Goal: Information Seeking & Learning: Learn about a topic

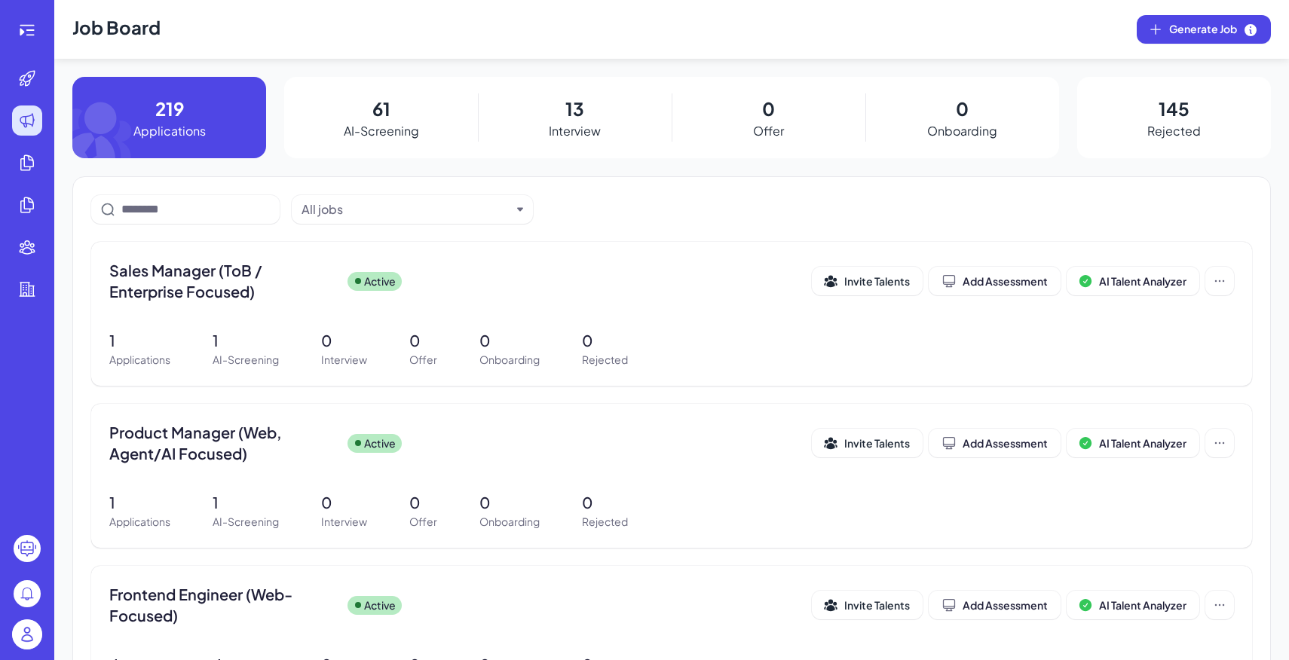
click at [22, 626] on img at bounding box center [27, 635] width 30 height 30
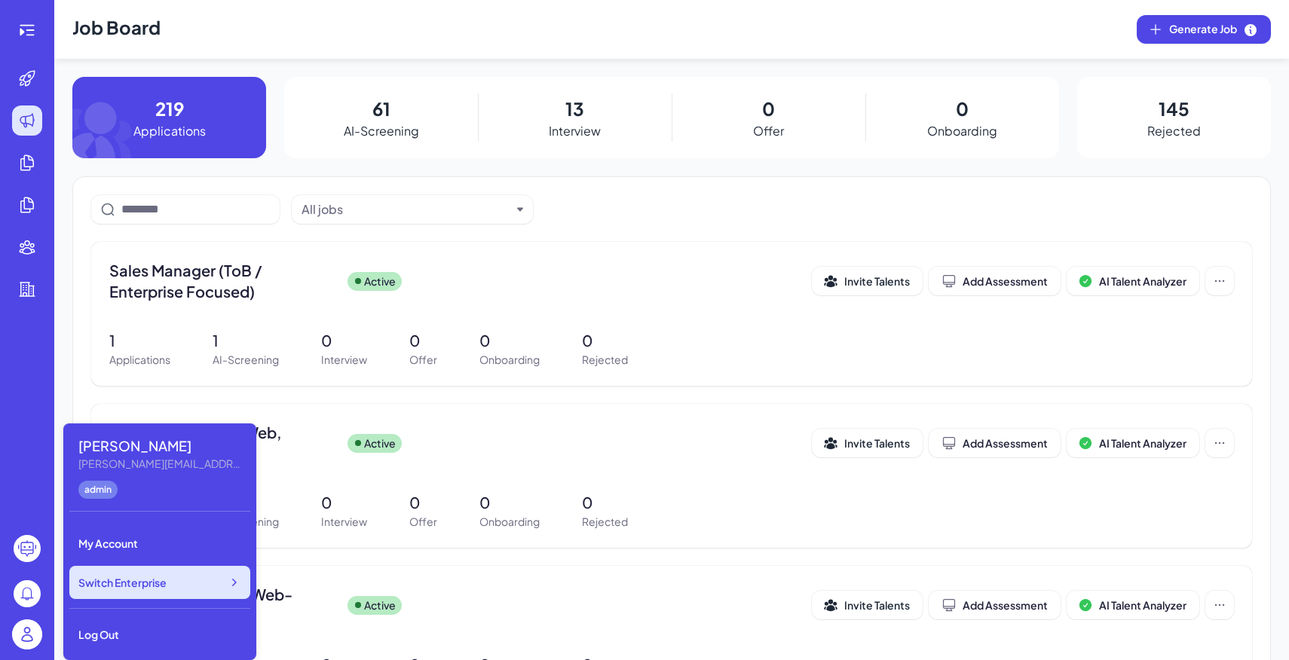
click at [116, 590] on span "Switch Enterprise" at bounding box center [122, 582] width 88 height 15
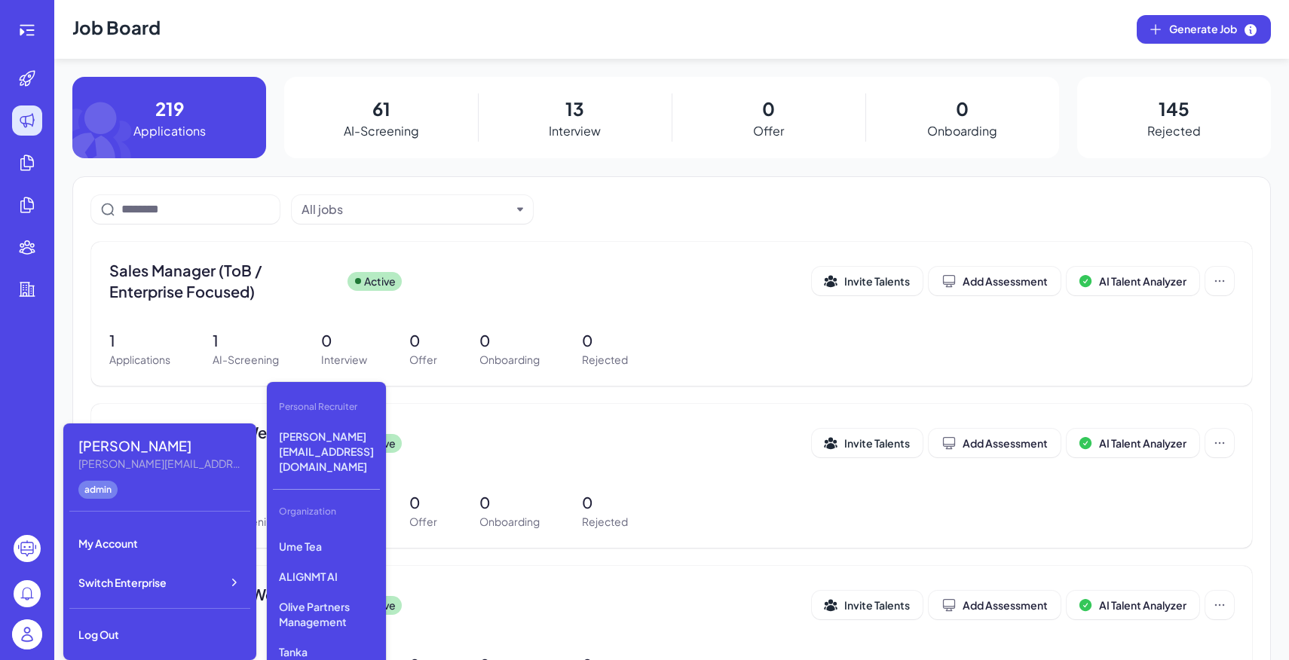
scroll to position [213, 0]
click at [336, 556] on p "LiveX AI" at bounding box center [326, 569] width 107 height 27
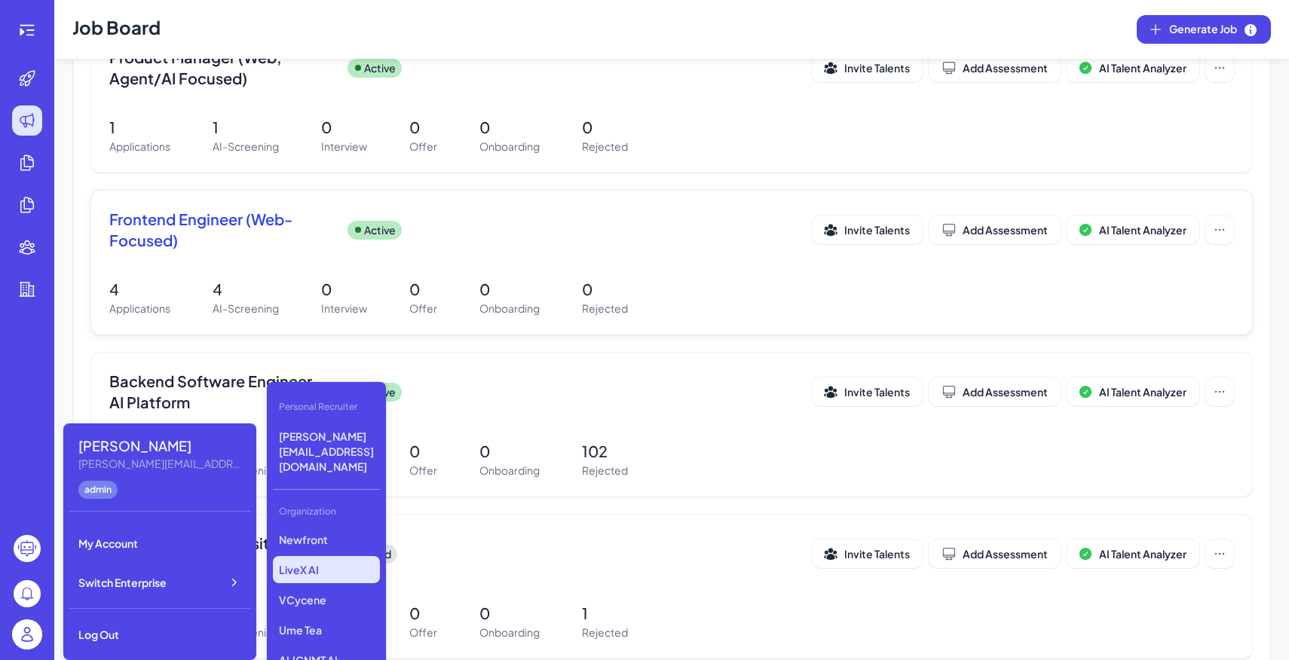
scroll to position [376, 0]
click at [99, 319] on div "Frontend Engineer (Web-Focused) Active Invite Talents Add Assessment AI Talent …" at bounding box center [671, 262] width 1161 height 144
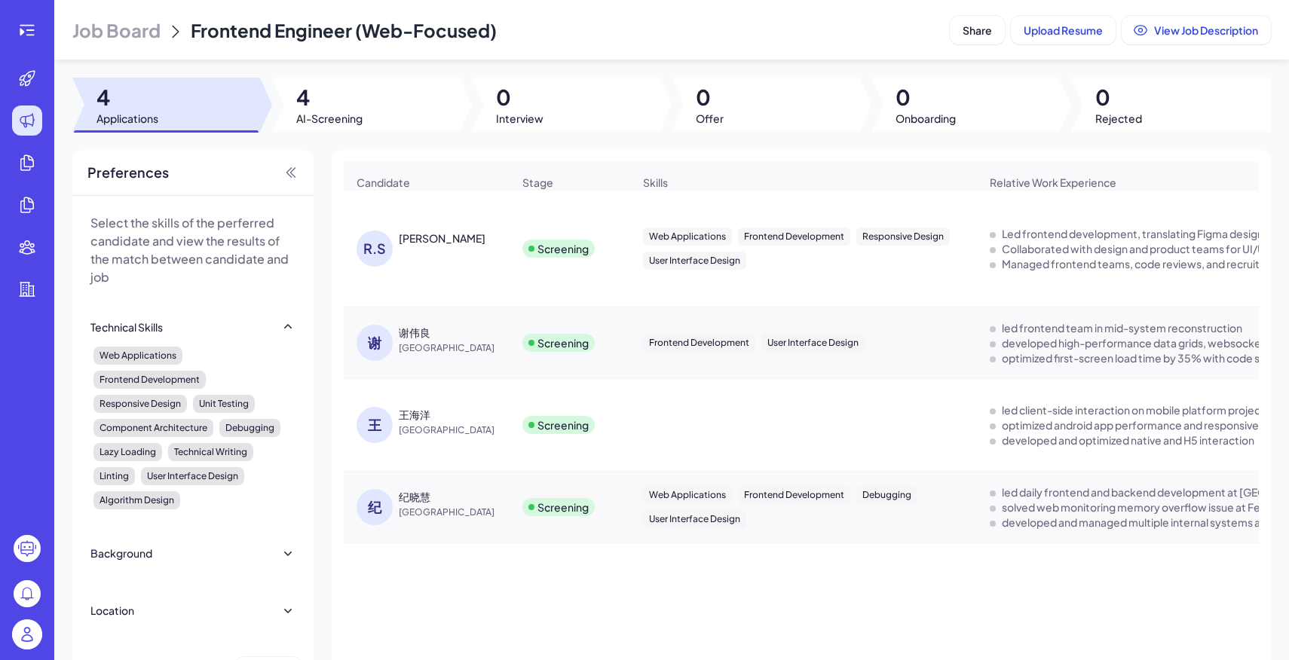
click at [93, 29] on span "Job Board" at bounding box center [116, 30] width 88 height 24
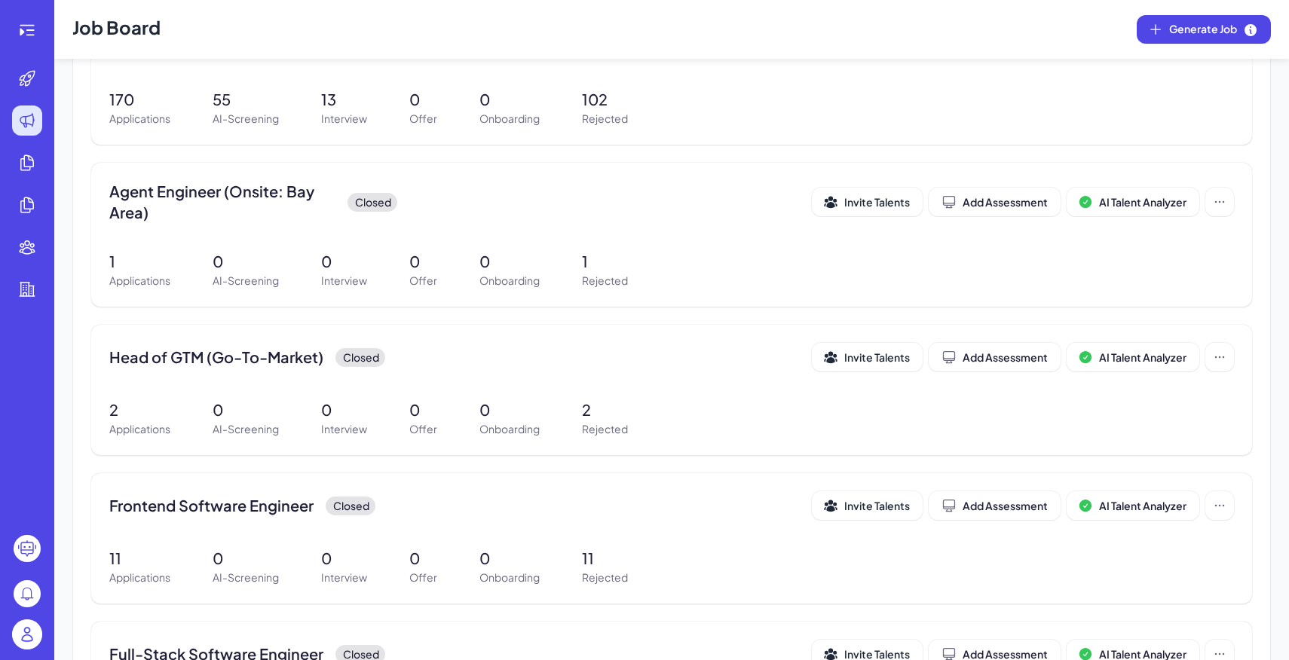
scroll to position [893, 0]
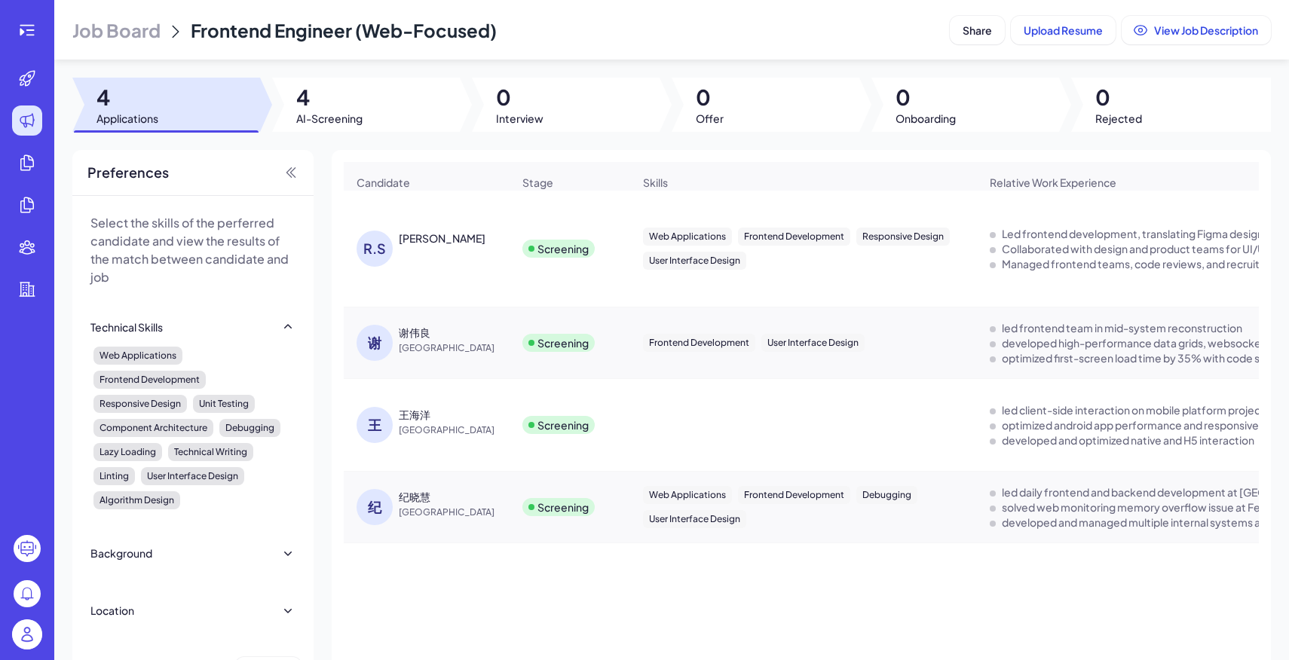
click at [149, 3] on header "Job Board Frontend Engineer (Web-Focused) Share Upload Resume View Job Descript…" at bounding box center [671, 30] width 1235 height 60
click at [127, 26] on span "Job Board" at bounding box center [116, 30] width 88 height 24
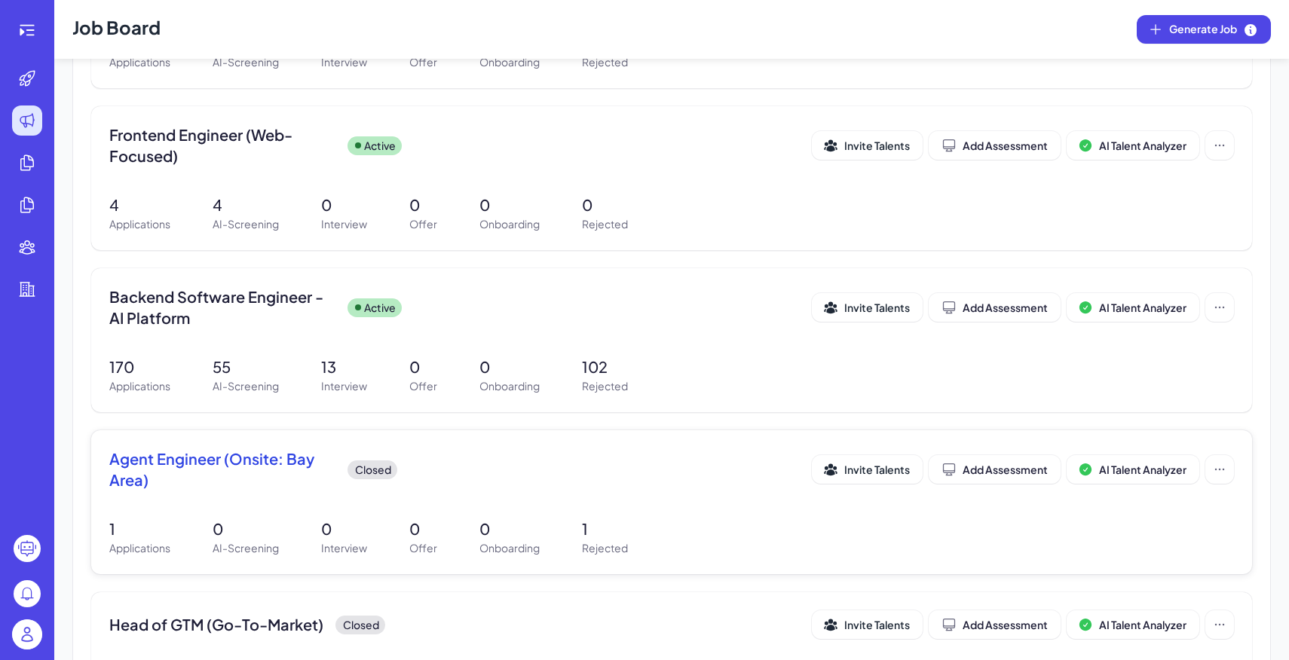
scroll to position [450, 0]
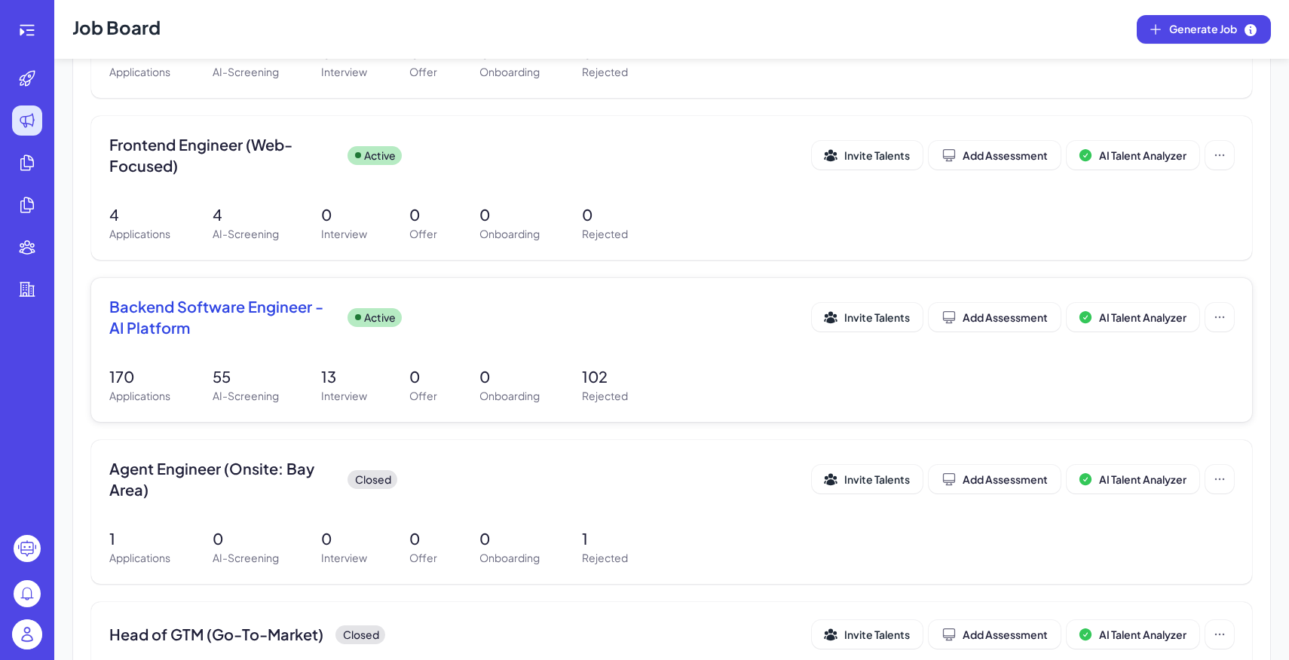
click at [418, 348] on div "Backend Software Engineer - AI Platform Active Invite Talents Add Assessment AI…" at bounding box center [671, 350] width 1161 height 144
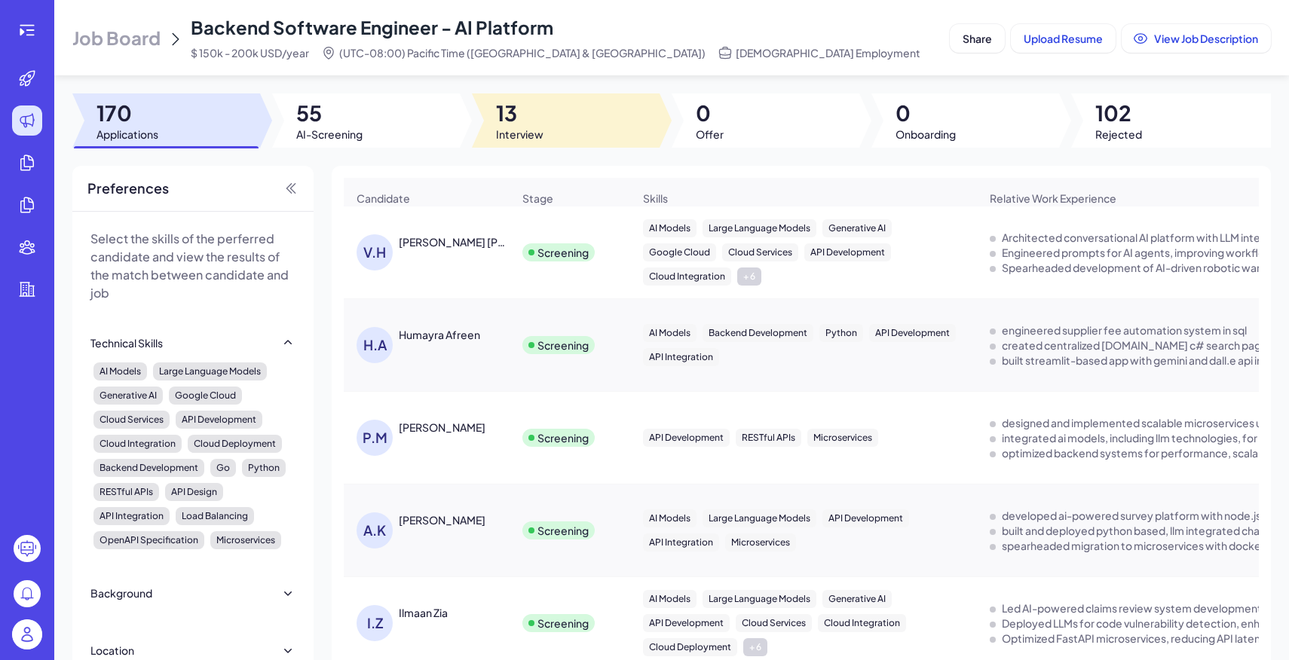
click at [507, 111] on span "13" at bounding box center [519, 113] width 47 height 27
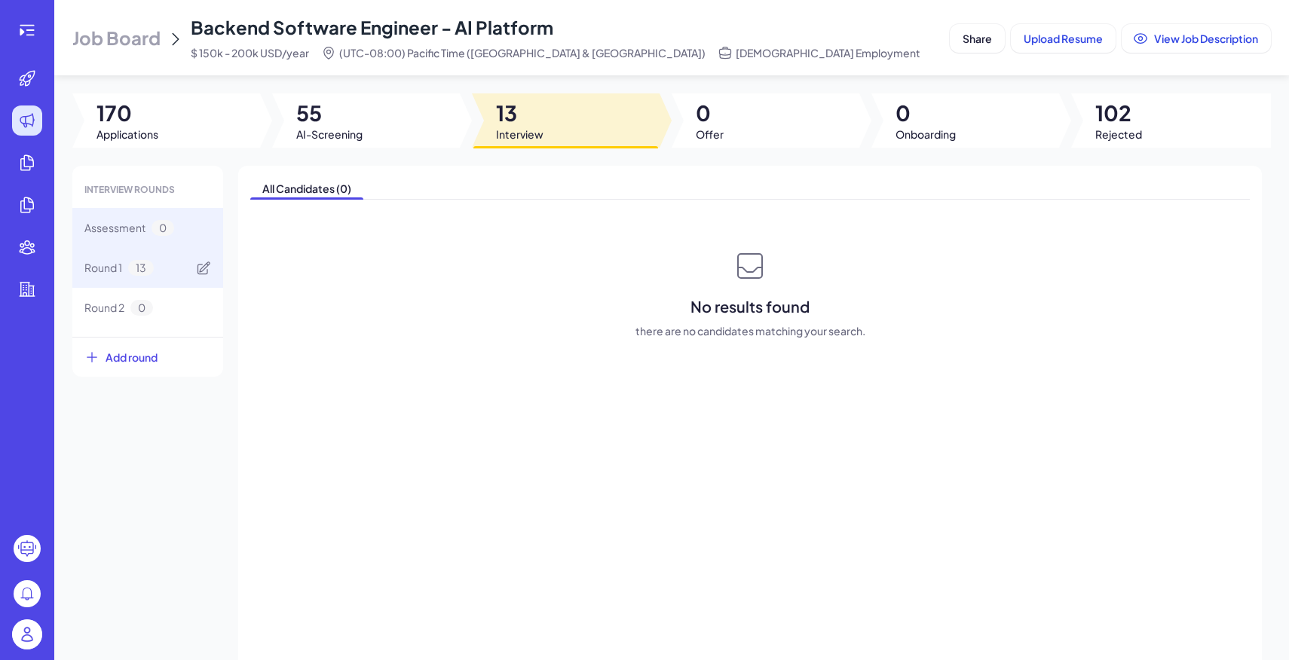
click at [192, 262] on div "Round 1 13" at bounding box center [147, 268] width 151 height 40
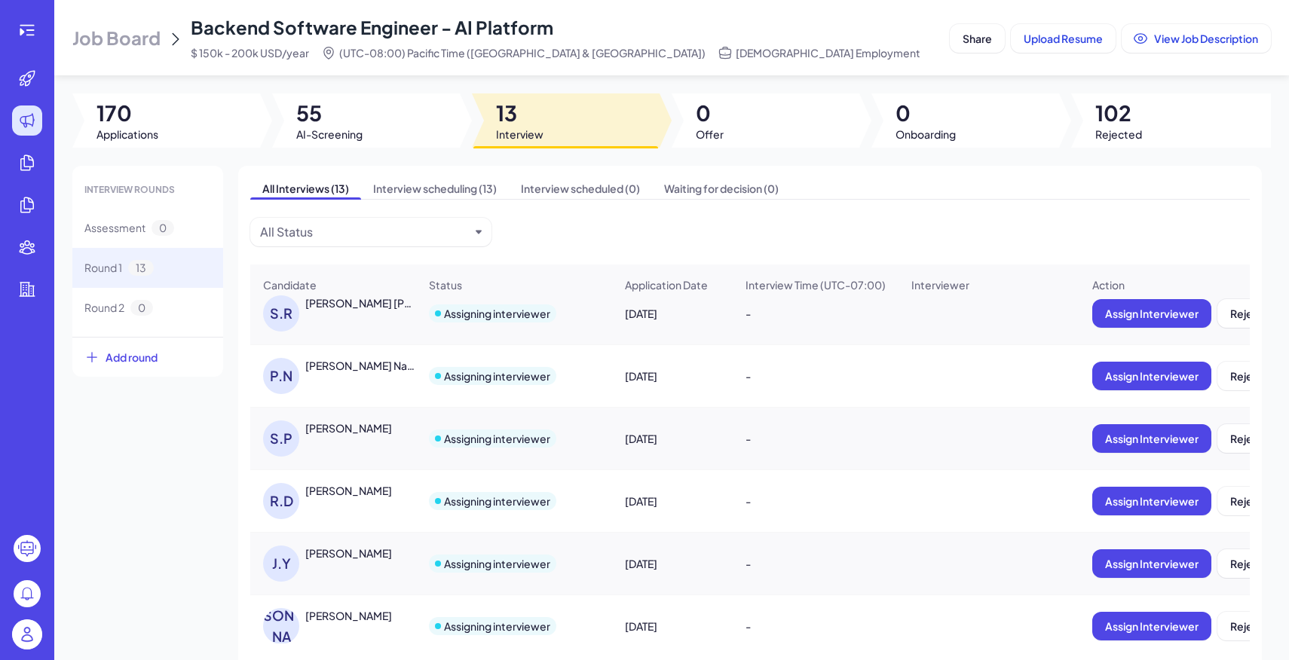
scroll to position [325, 0]
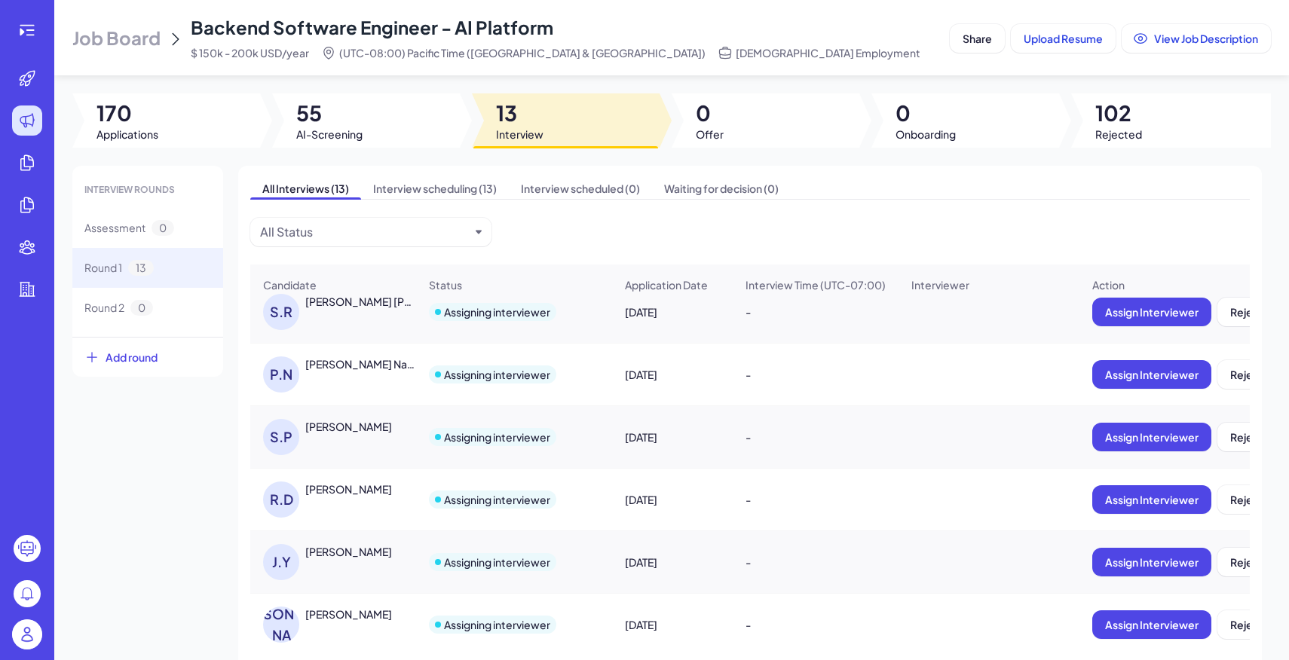
click at [351, 553] on div "Jiqi Yang" at bounding box center [361, 551] width 113 height 15
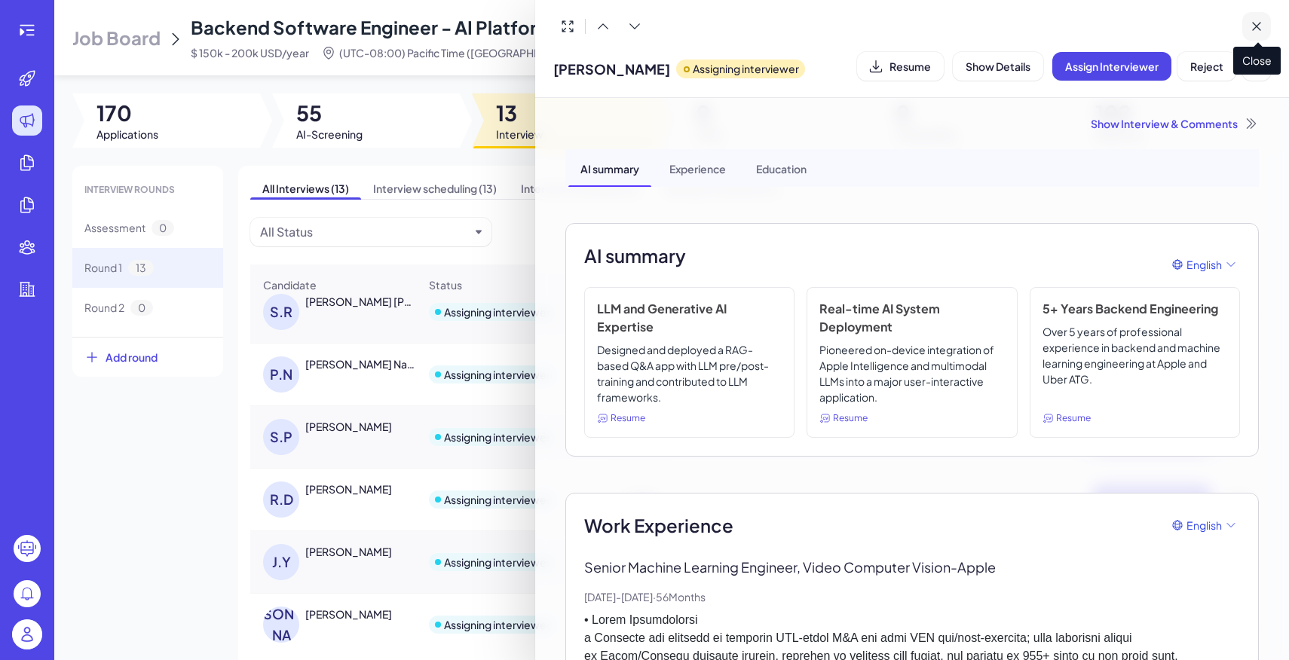
click at [1270, 26] on button at bounding box center [1256, 26] width 29 height 29
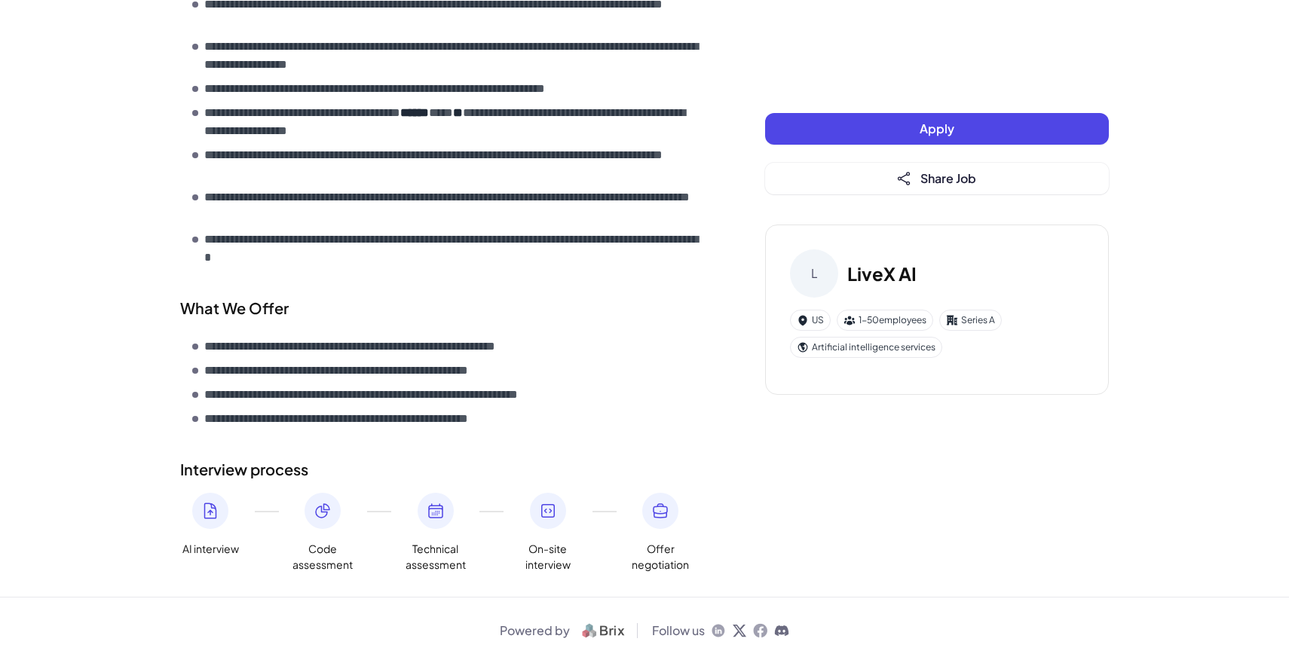
scroll to position [854, 0]
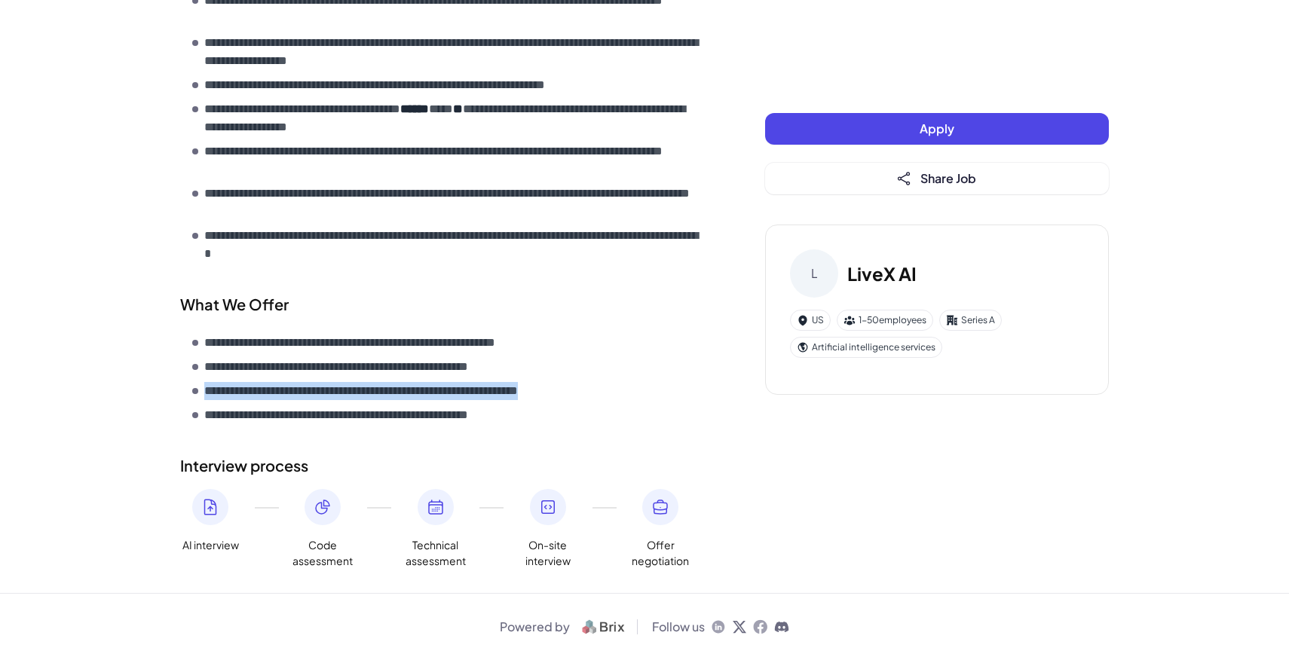
drag, startPoint x: 207, startPoint y: 391, endPoint x: 627, endPoint y: 394, distance: 420.7
click at [627, 394] on li "**********" at bounding box center [448, 391] width 513 height 18
copy p "**********"
